Goal: Check status

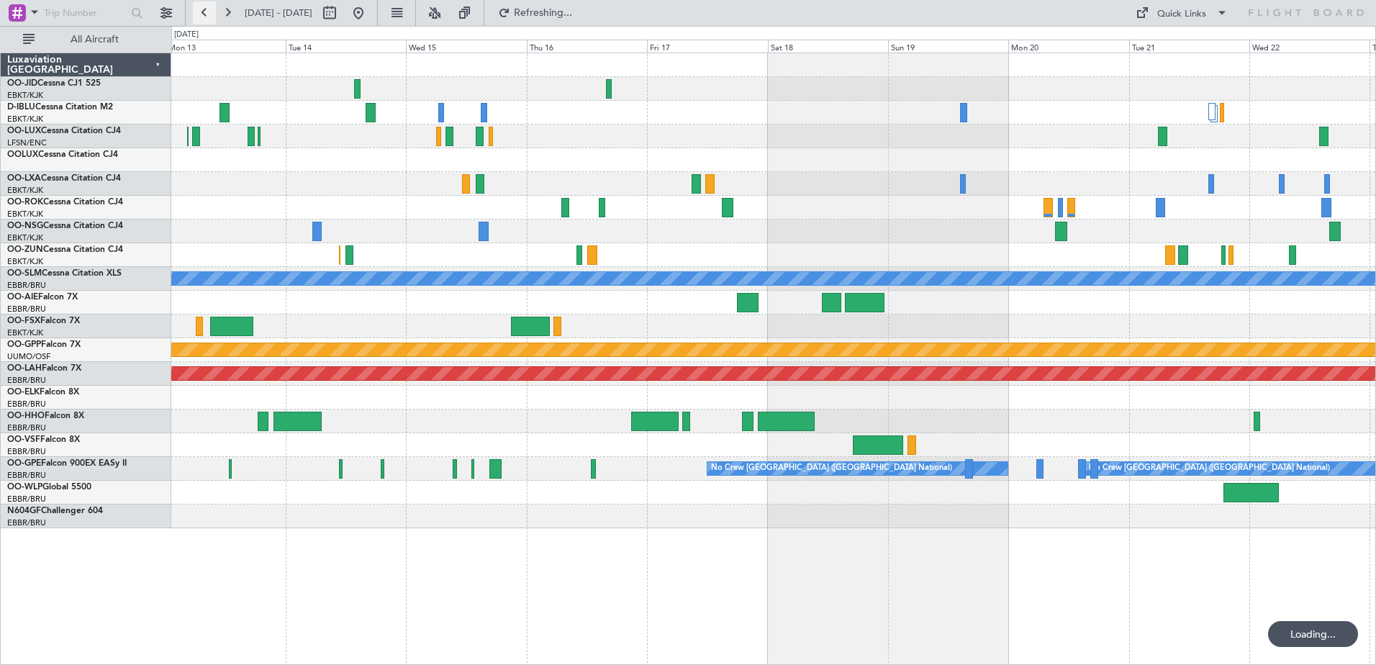
click at [206, 9] on button at bounding box center [204, 12] width 23 height 23
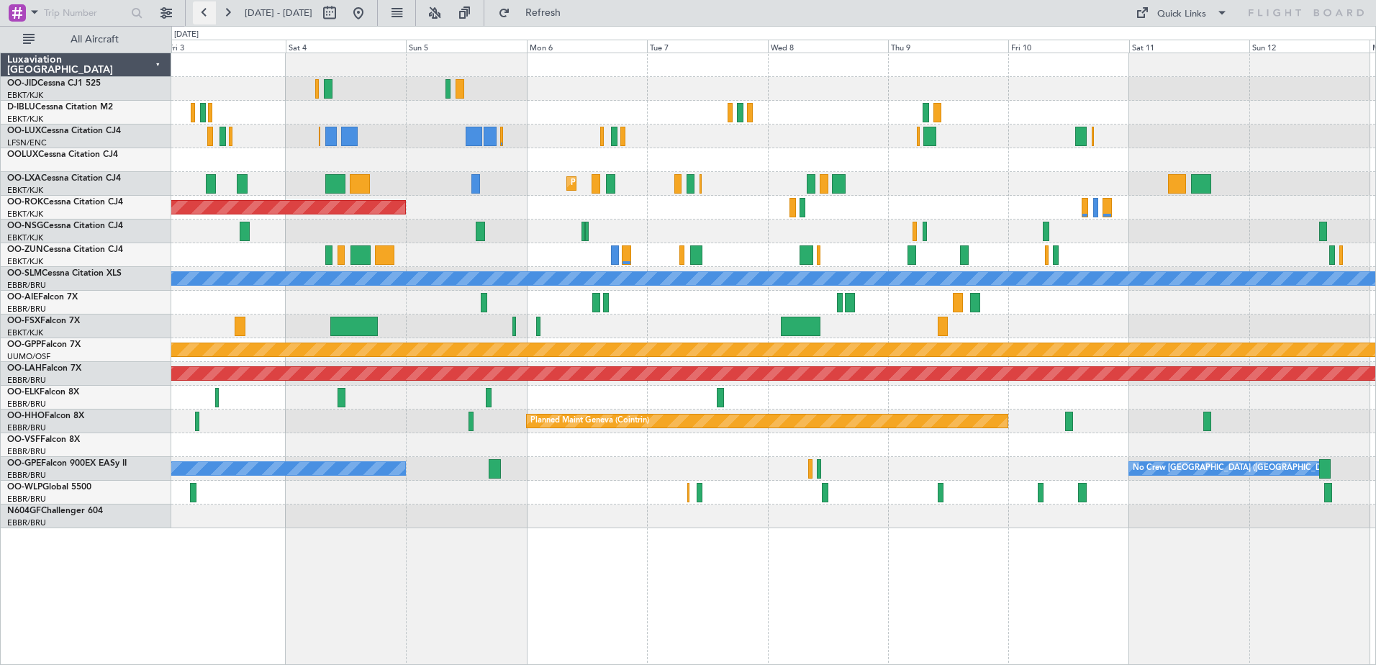
click at [203, 14] on button at bounding box center [204, 12] width 23 height 23
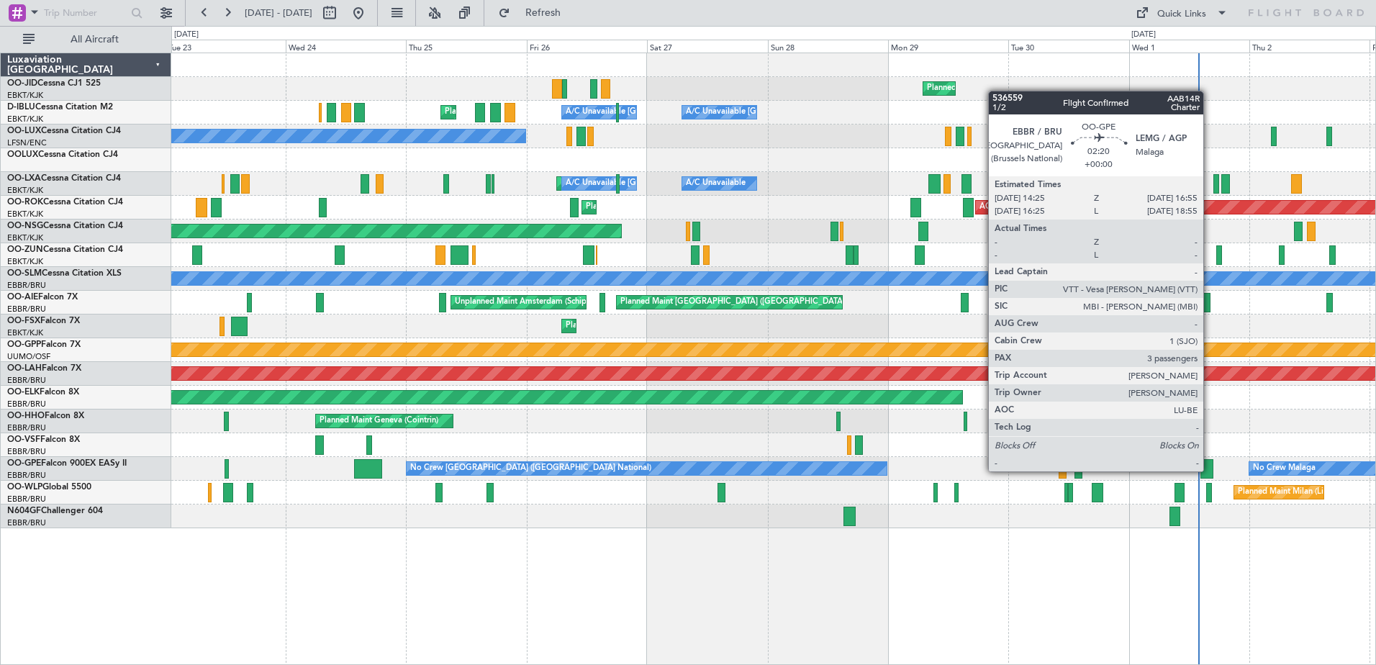
click at [1210, 471] on div at bounding box center [1206, 468] width 13 height 19
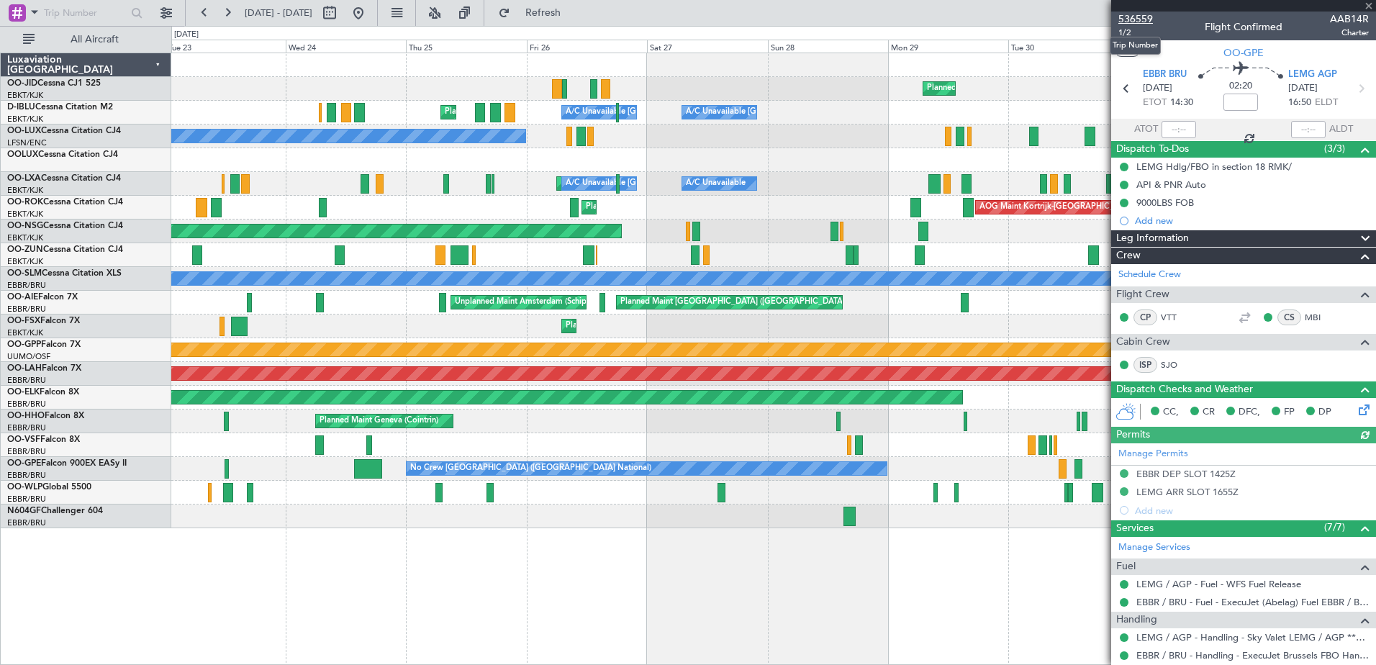
click at [1146, 16] on span "536559" at bounding box center [1135, 19] width 35 height 15
click at [615, 420] on div "Planned Maint Geneva (Cointrin)" at bounding box center [773, 422] width 1204 height 24
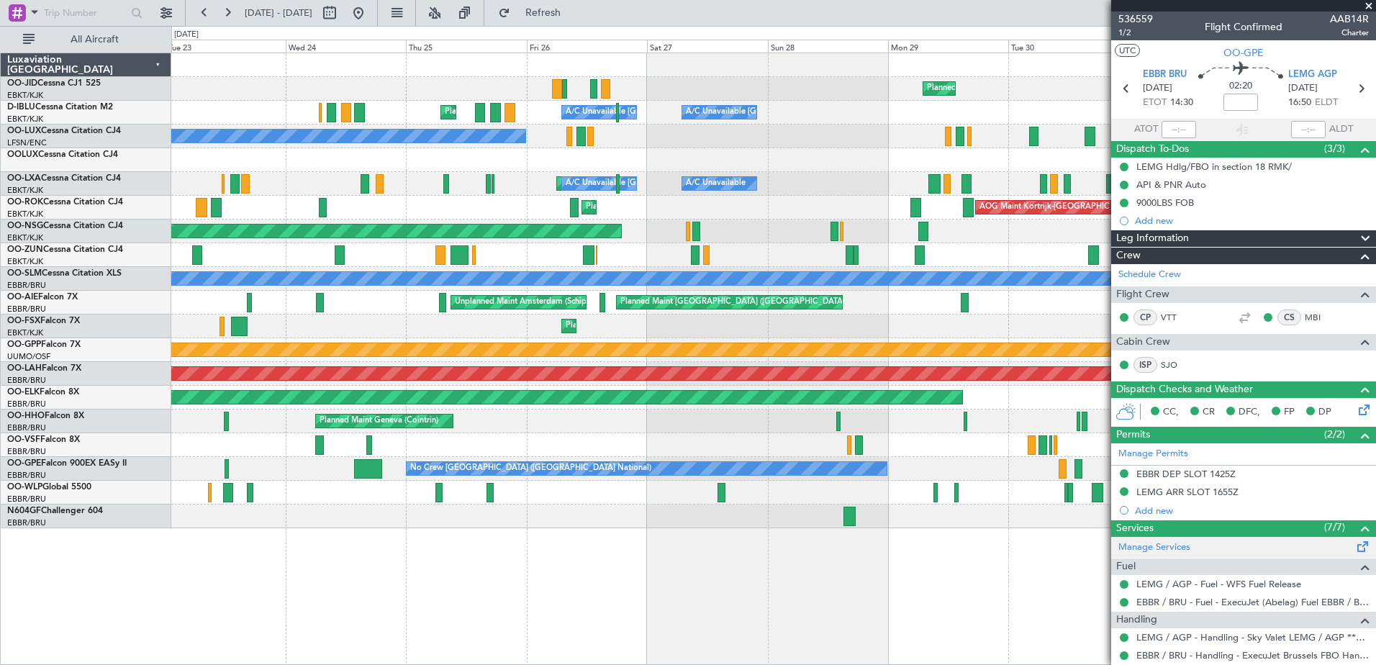
scroll to position [76, 0]
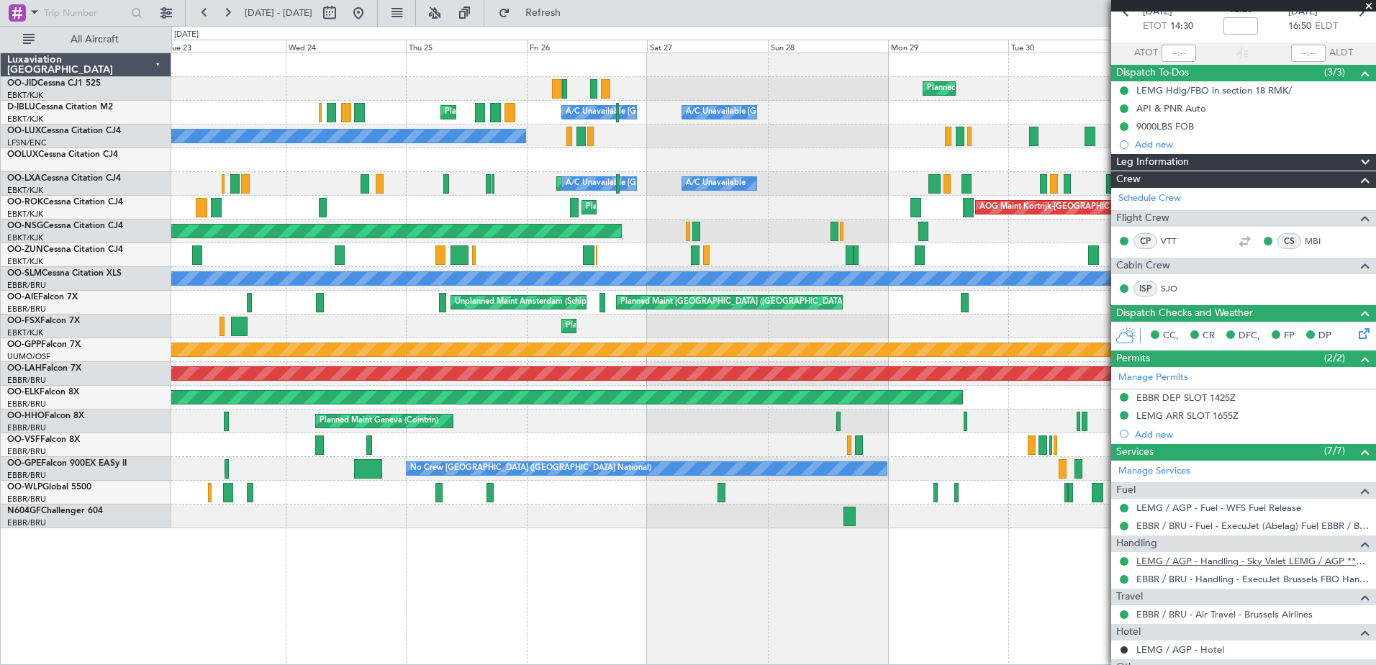
click at [1225, 558] on link "LEMG / AGP - Handling - Sky Valet LEMG / AGP ***My Handling***" at bounding box center [1252, 561] width 232 height 12
click at [574, 15] on span "Refresh" at bounding box center [543, 13] width 60 height 10
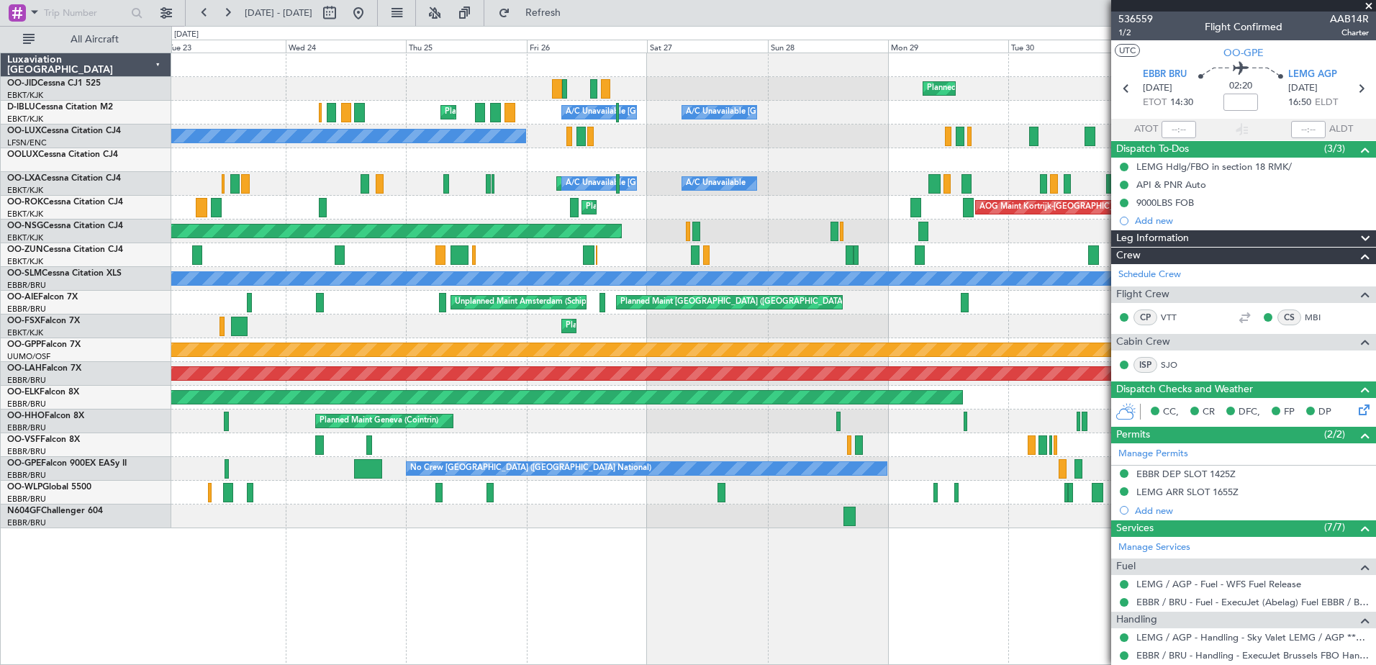
click at [1367, 2] on span at bounding box center [1369, 6] width 14 height 13
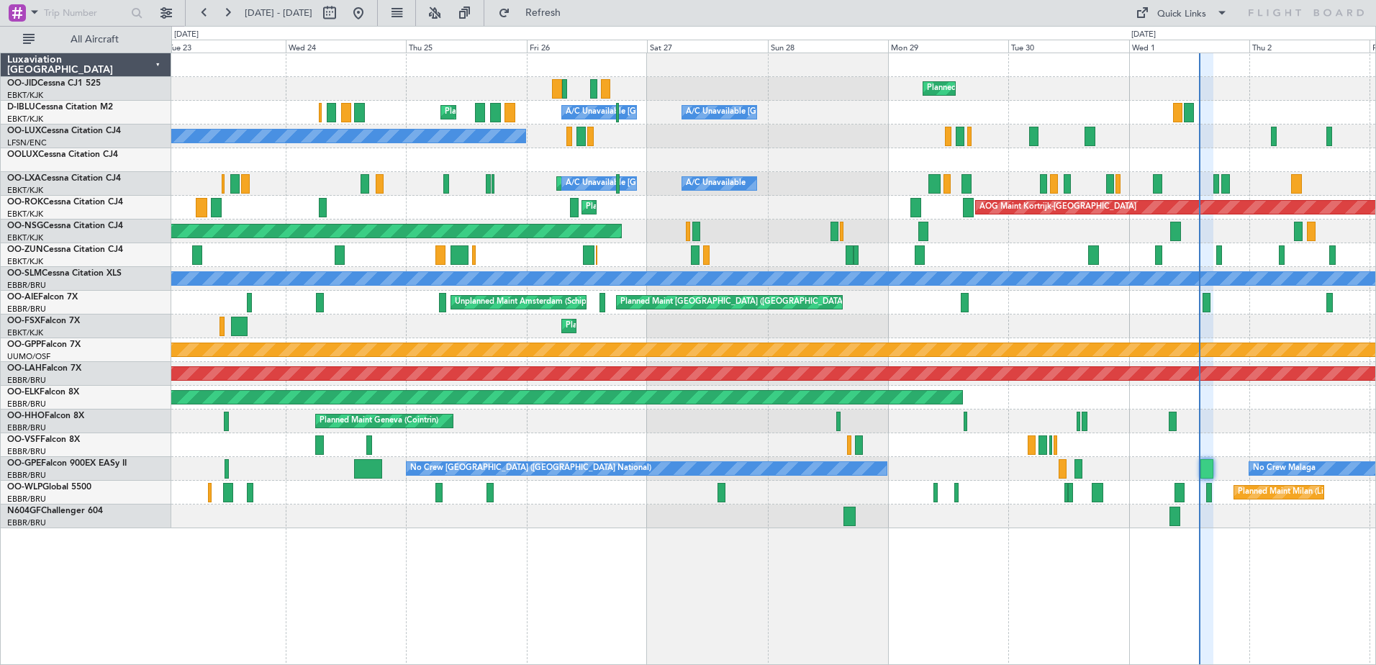
type input "0"
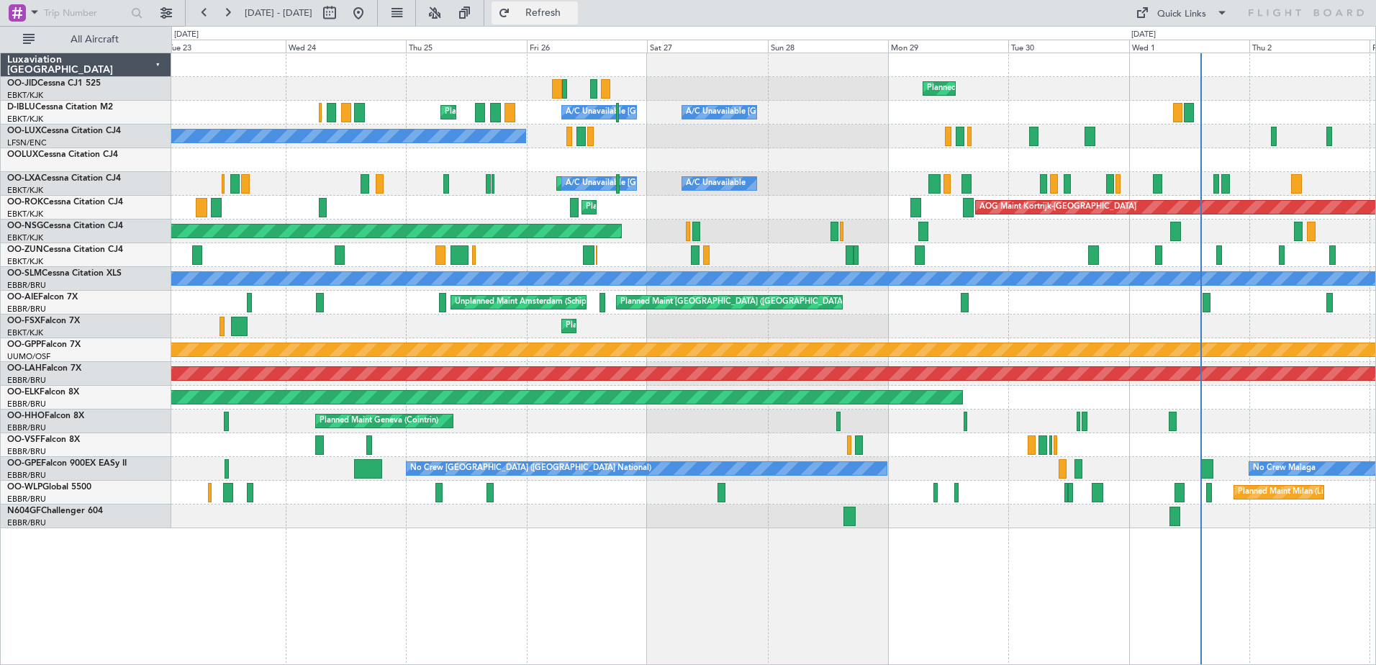
click at [546, 12] on button "Refresh" at bounding box center [535, 12] width 86 height 23
click at [553, 13] on button "Refresh" at bounding box center [535, 12] width 86 height 23
